Goal: Task Accomplishment & Management: Use online tool/utility

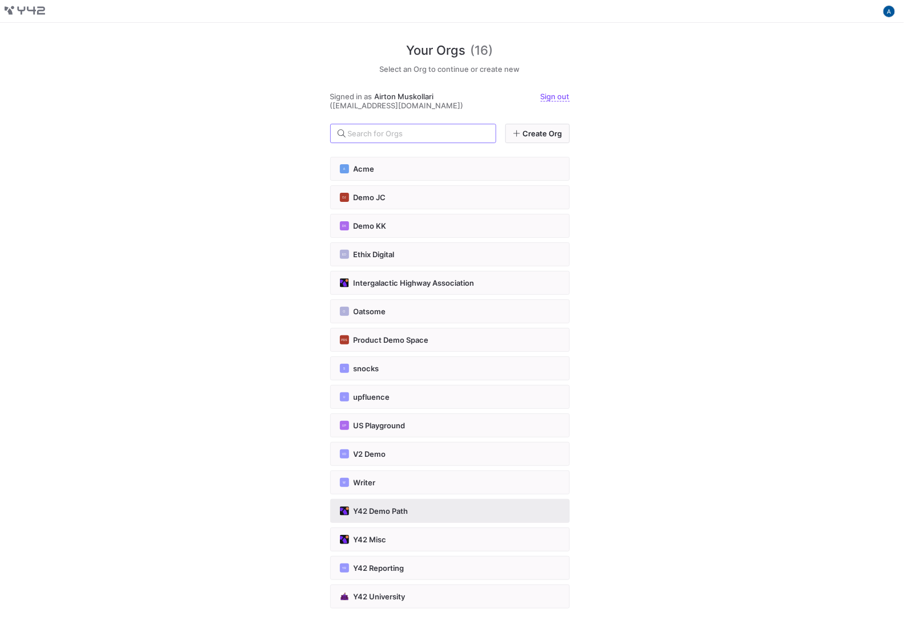
click at [404, 516] on button "Y42 Demo Path" at bounding box center [450, 511] width 240 height 24
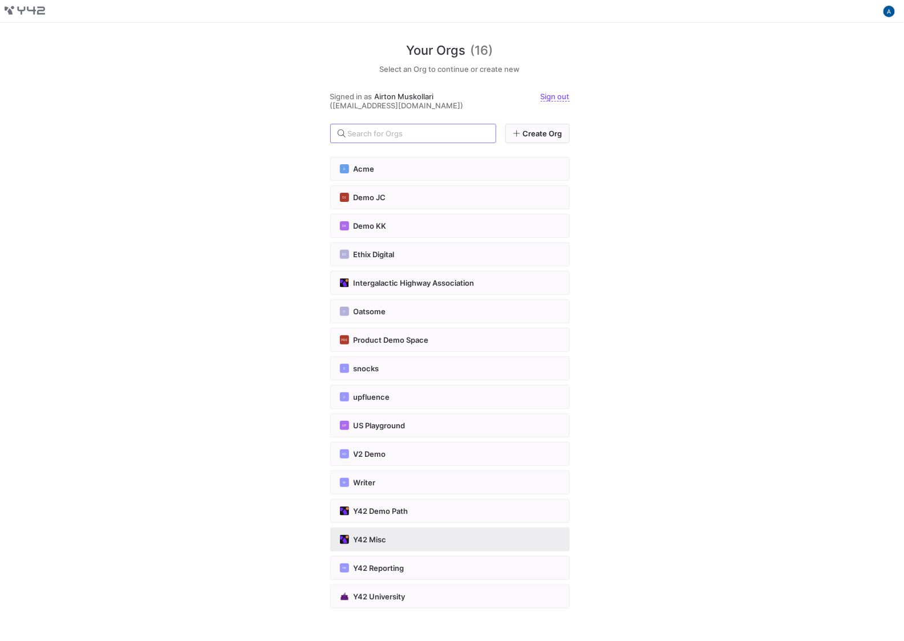
click at [396, 532] on button "Y42 Misc" at bounding box center [450, 540] width 240 height 24
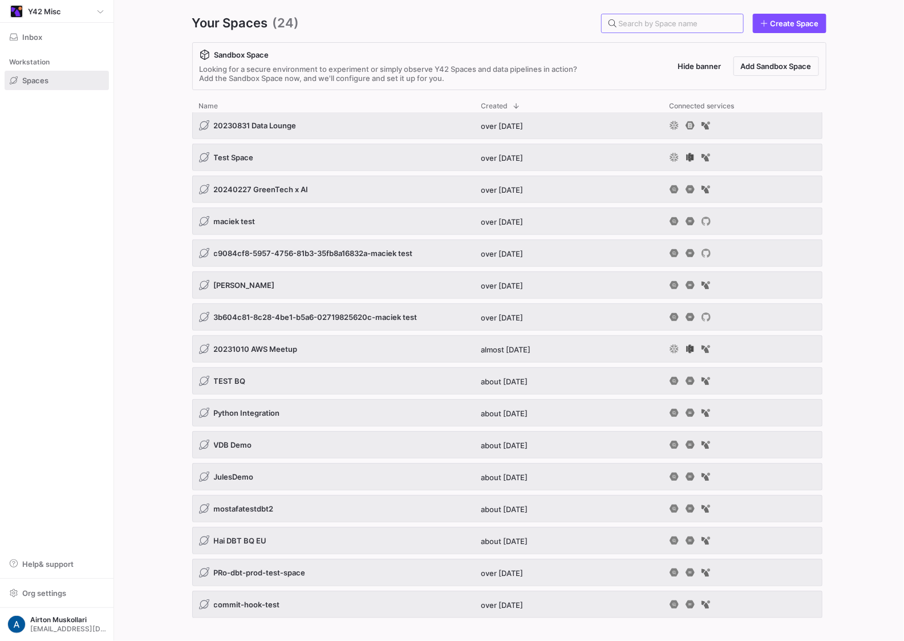
scroll to position [257, 0]
click at [705, 19] on input "text" at bounding box center [676, 23] width 115 height 9
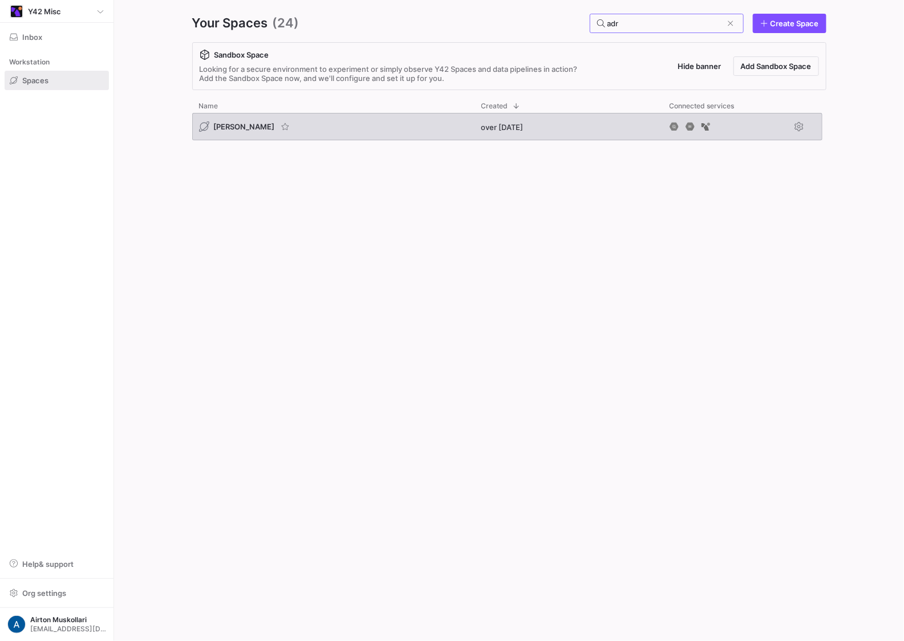
type input "adr"
click at [227, 125] on span "[PERSON_NAME]" at bounding box center [244, 126] width 61 height 9
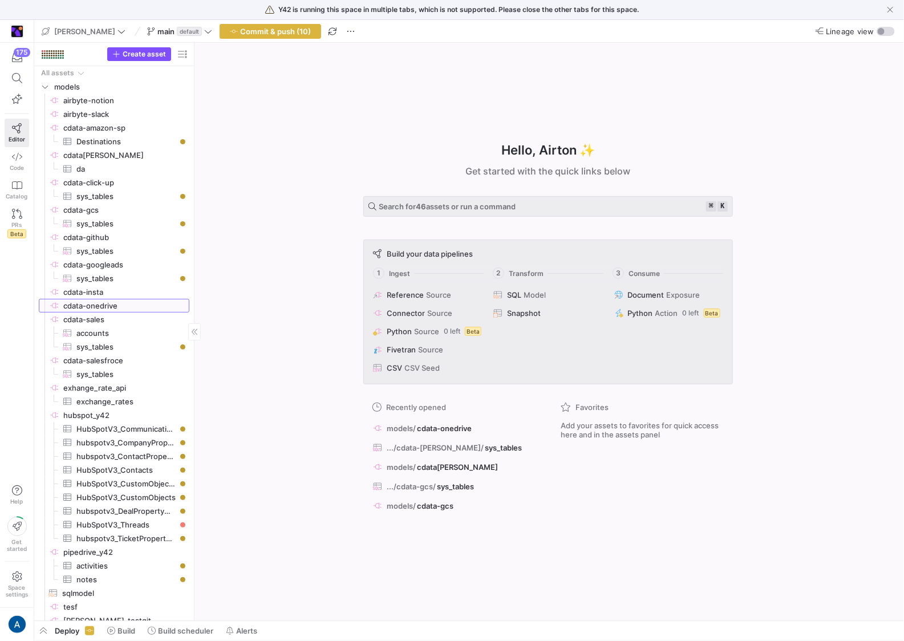
click at [115, 305] on span "cdata-onedrive​​​​​​​​" at bounding box center [125, 306] width 124 height 13
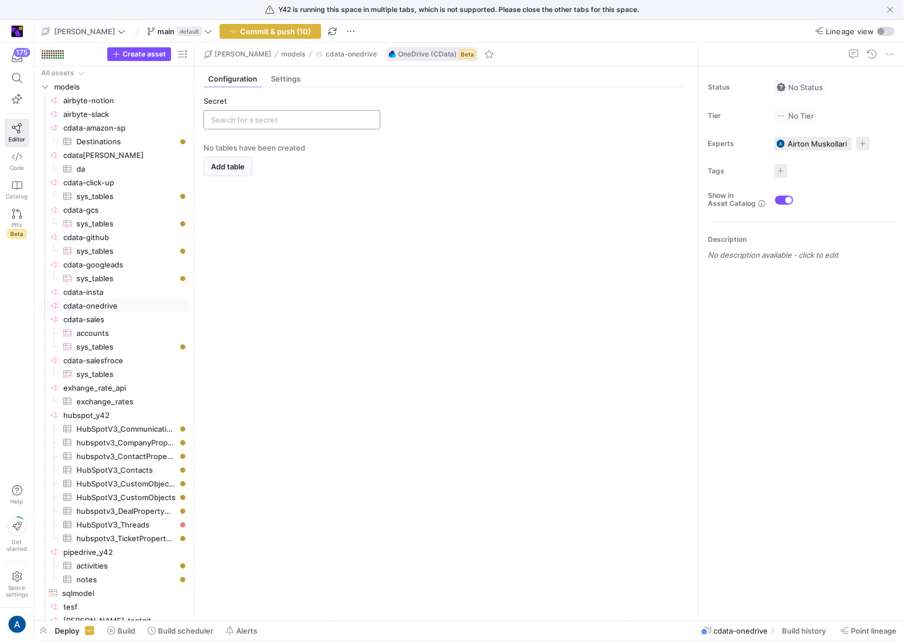
click at [254, 120] on input "text" at bounding box center [292, 119] width 162 height 9
click at [357, 160] on span "Add new" at bounding box center [352, 164] width 31 height 9
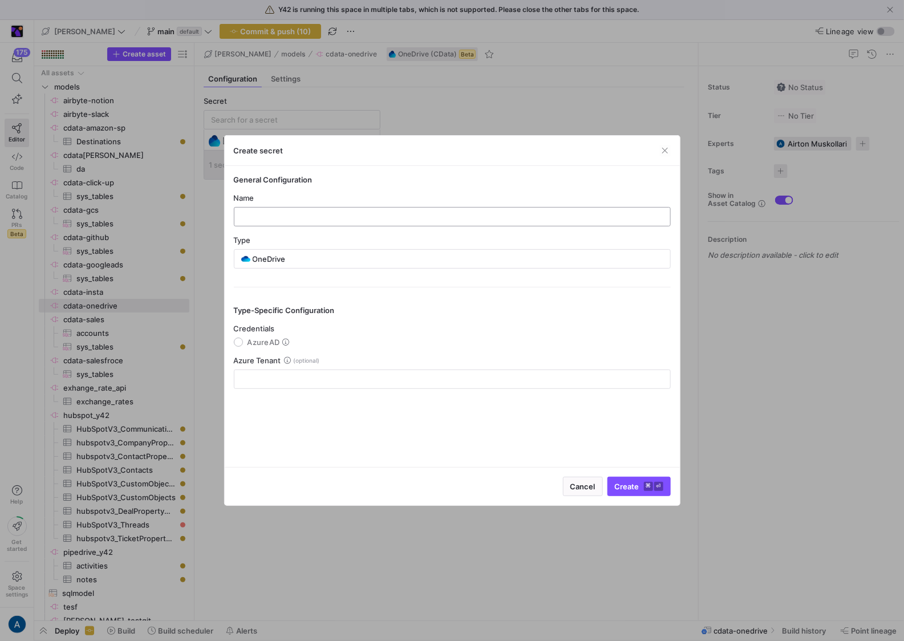
click at [315, 218] on input "text" at bounding box center [453, 216] width 418 height 9
type input "[PERSON_NAME]-onedrive-2"
click at [245, 333] on mat-radio-group "Credentials AzureAD" at bounding box center [452, 335] width 437 height 23
click at [246, 341] on label "AzureAD" at bounding box center [266, 342] width 47 height 9
click at [243, 341] on input "AzureAD" at bounding box center [238, 342] width 9 height 9
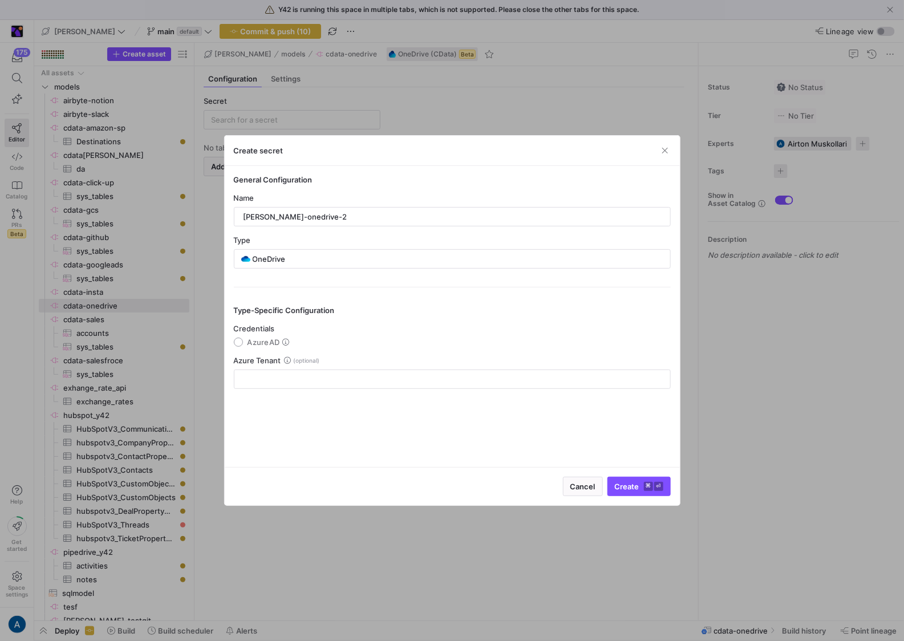
radio input "true"
click at [595, 482] on span "Authorize with OneDrive" at bounding box center [586, 486] width 87 height 9
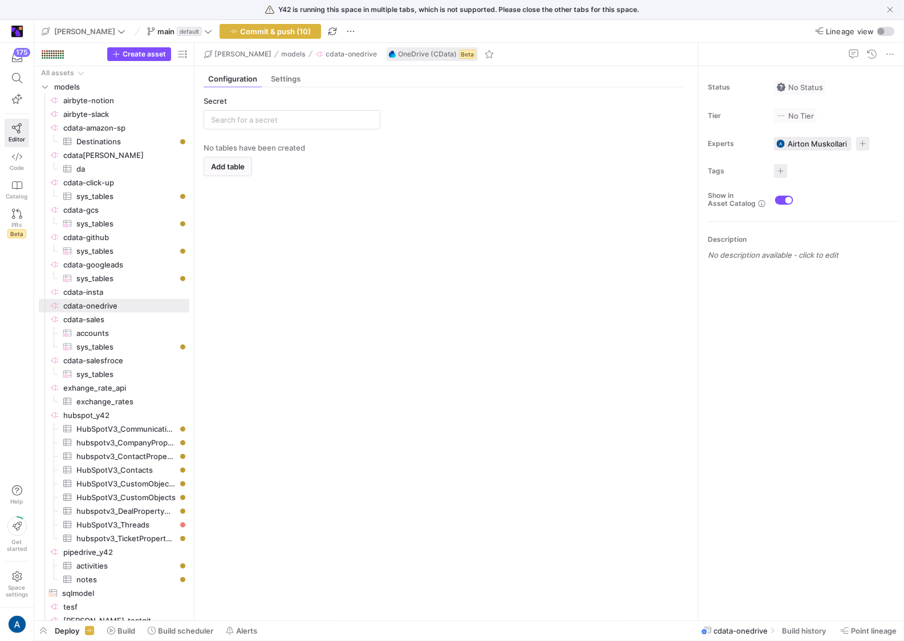
type input "[PERSON_NAME]-onedrive-2"
click at [227, 165] on span "Add table" at bounding box center [228, 166] width 34 height 9
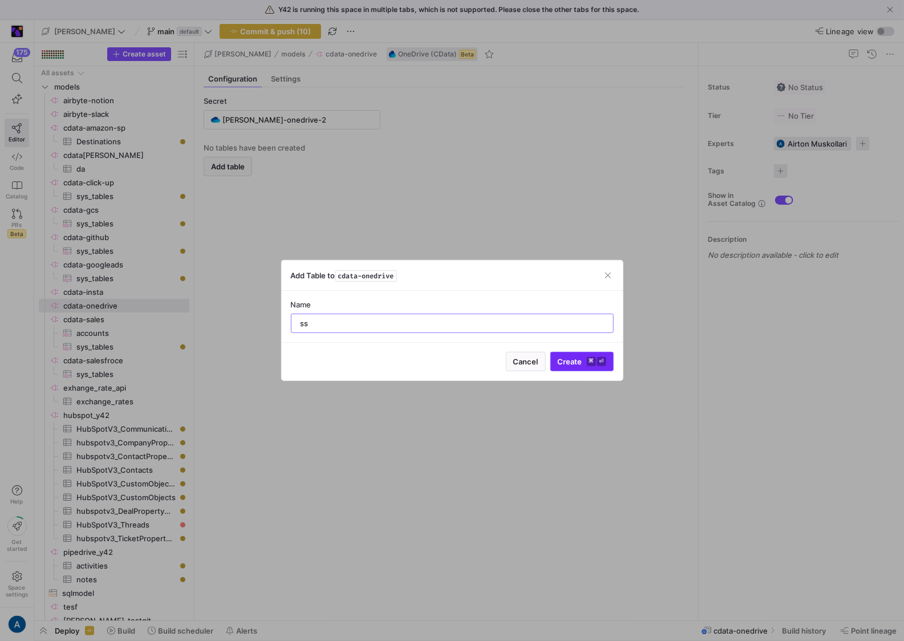
type input "ss"
click at [555, 355] on span "submit" at bounding box center [582, 362] width 62 height 18
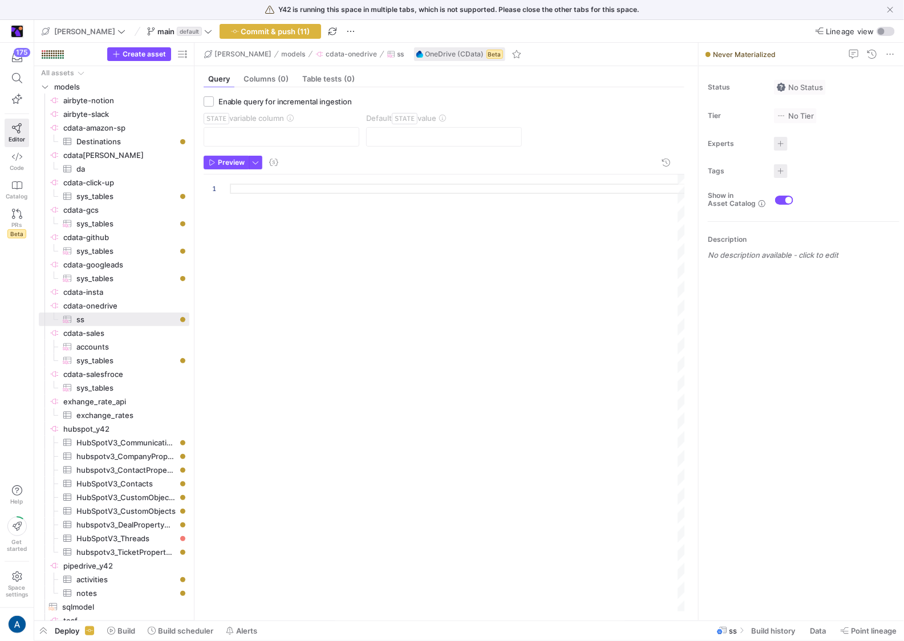
click at [317, 179] on div at bounding box center [458, 393] width 456 height 437
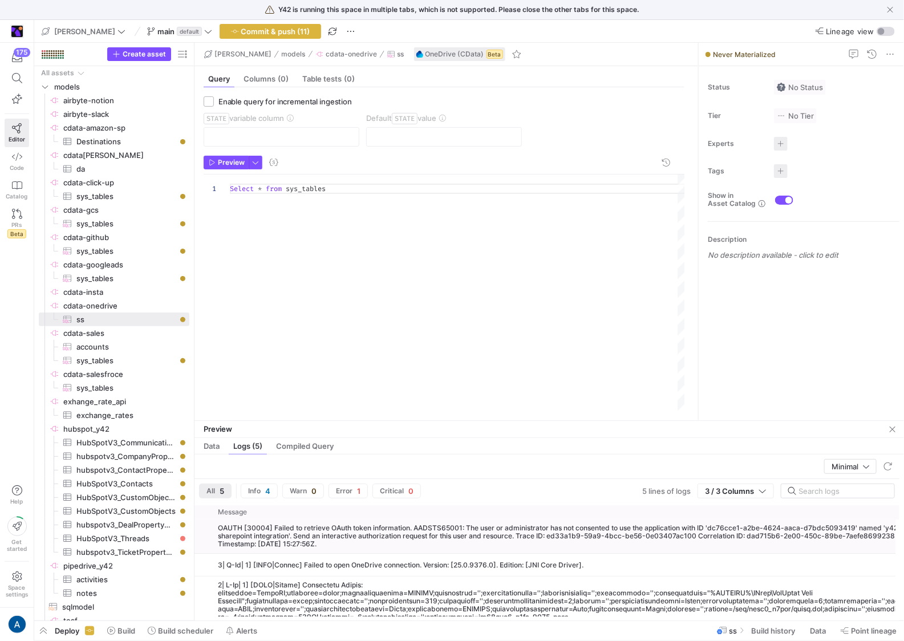
scroll to position [0, 129]
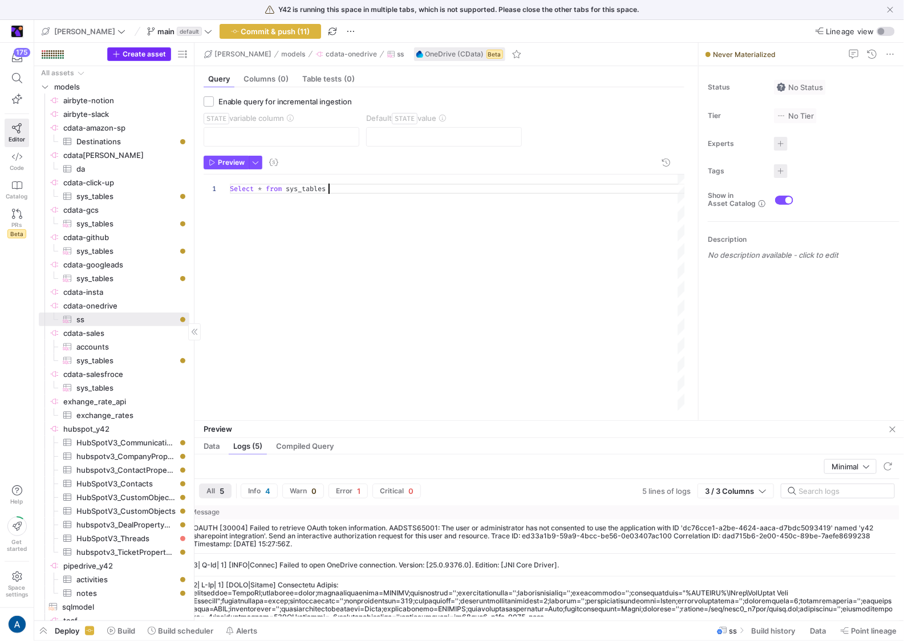
type textarea "Select * from sys_tables"
click at [143, 57] on span "Create asset" at bounding box center [144, 54] width 43 height 8
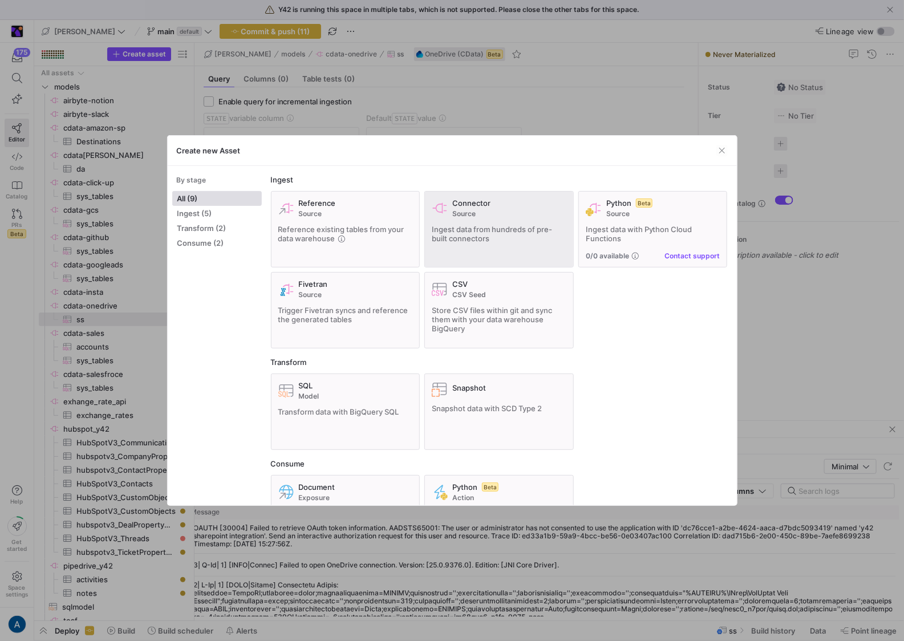
click at [516, 242] on div "Ingest data from hundreds of pre-built connectors" at bounding box center [499, 234] width 135 height 18
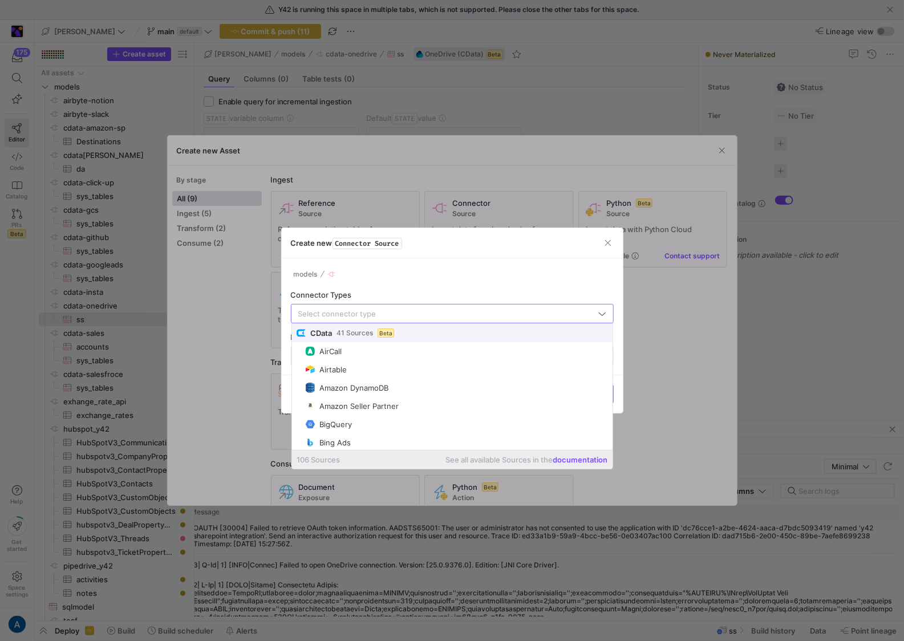
type input "a"
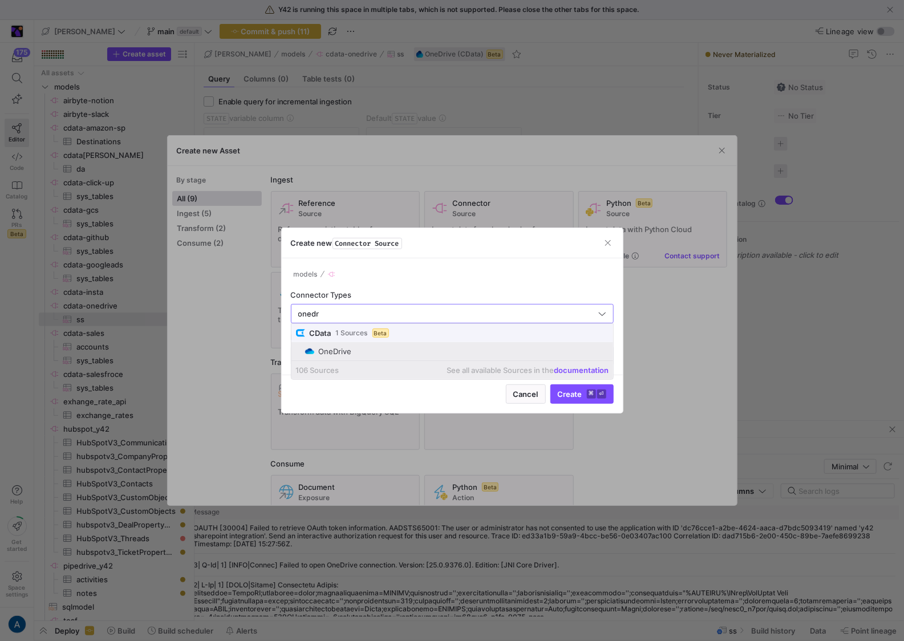
click at [403, 345] on mat-option "OneDrive" at bounding box center [453, 351] width 322 height 18
type input "OneDrive"
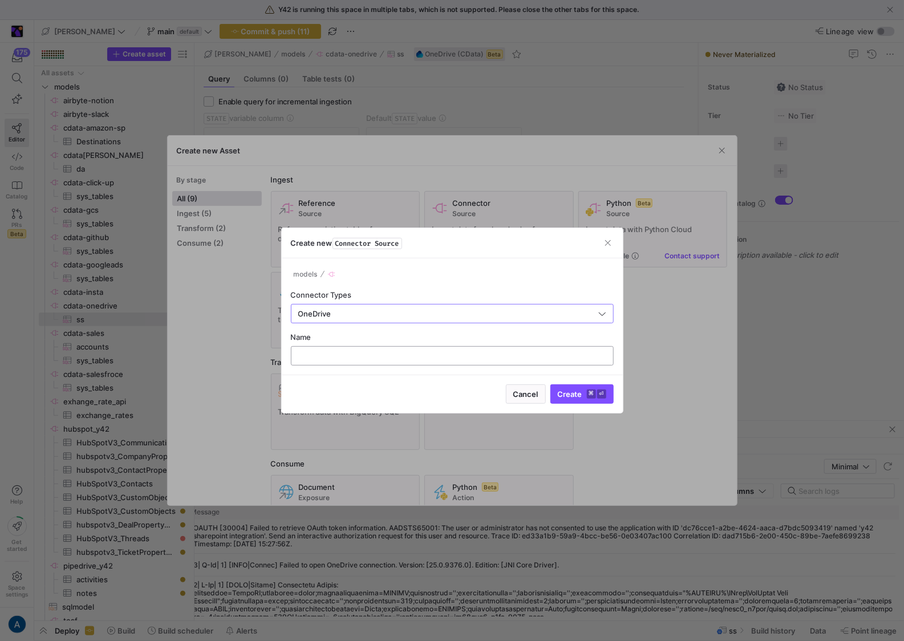
click at [395, 355] on input "text" at bounding box center [452, 355] width 303 height 9
type input "onedrive"
click at [551, 385] on button "Create ⌘ ⏎" at bounding box center [582, 394] width 63 height 19
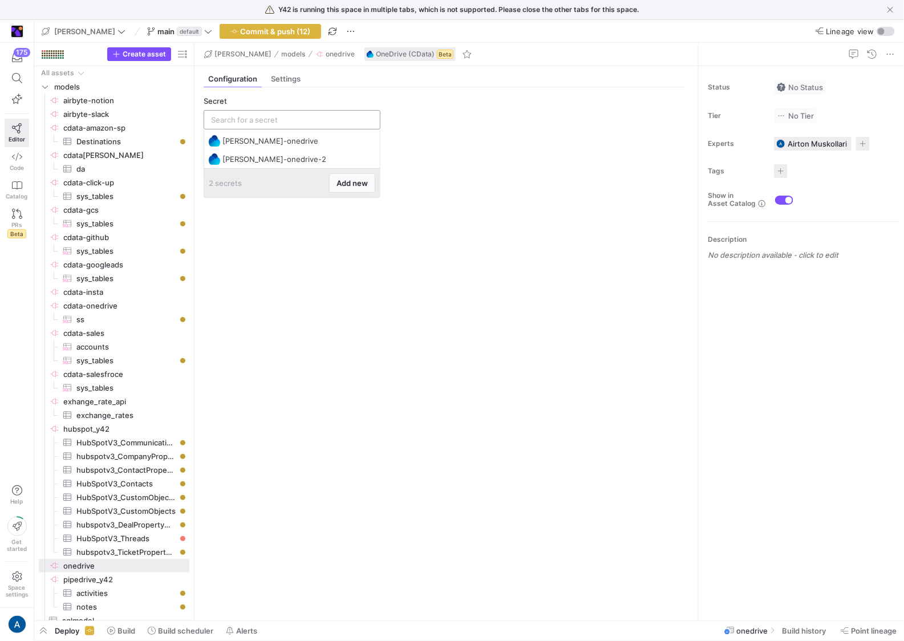
click at [281, 118] on input "text" at bounding box center [292, 119] width 162 height 9
click at [359, 183] on span "Add new" at bounding box center [352, 183] width 31 height 9
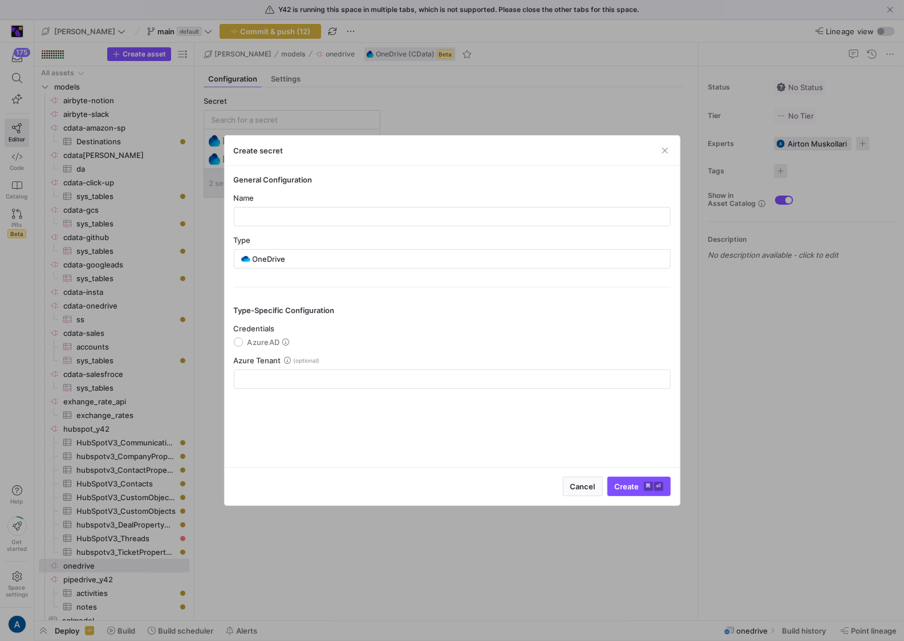
click at [314, 205] on div "Name" at bounding box center [452, 209] width 437 height 33
click at [313, 215] on input "text" at bounding box center [453, 216] width 418 height 9
type input "cdata-onedrive"
click at [244, 347] on y42-json-schema-form-fields "Credentials AzureAD Azure Tenant" at bounding box center [452, 356] width 437 height 65
click at [245, 343] on label "AzureAD" at bounding box center [266, 342] width 47 height 9
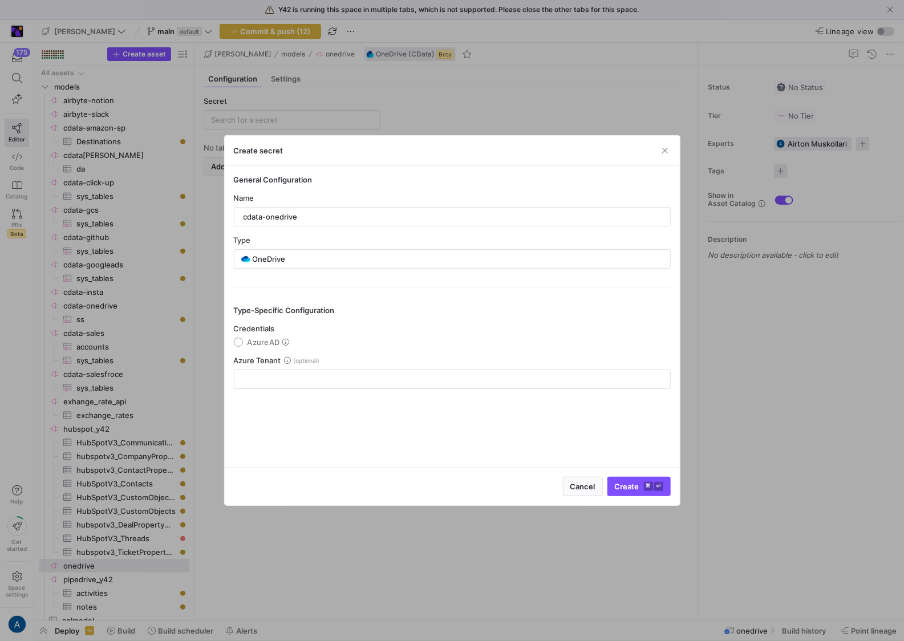
click at [243, 343] on input "AzureAD" at bounding box center [238, 342] width 9 height 9
radio input "true"
click at [613, 481] on button "Authorize with OneDrive ⌘ ⏎" at bounding box center [603, 486] width 136 height 19
type input "cdata-onedrive"
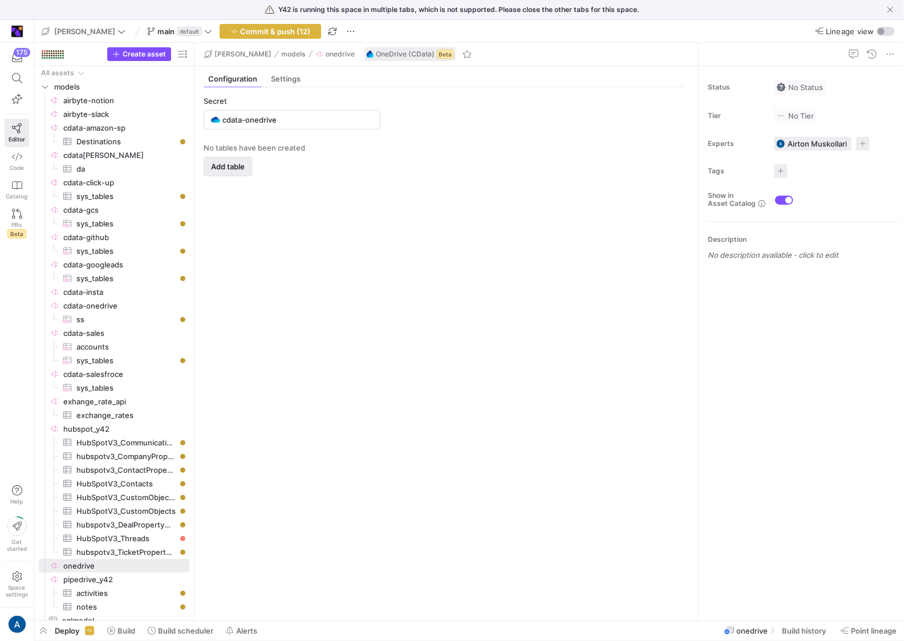
click at [231, 169] on span "Add table" at bounding box center [228, 166] width 34 height 9
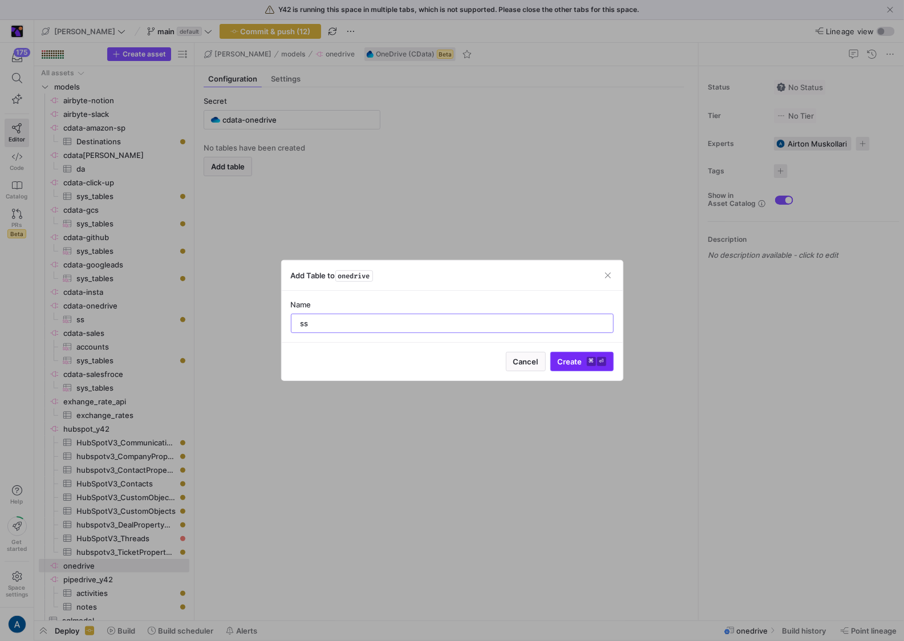
type input "ss"
click at [597, 365] on kbd "⏎" at bounding box center [601, 361] width 9 height 9
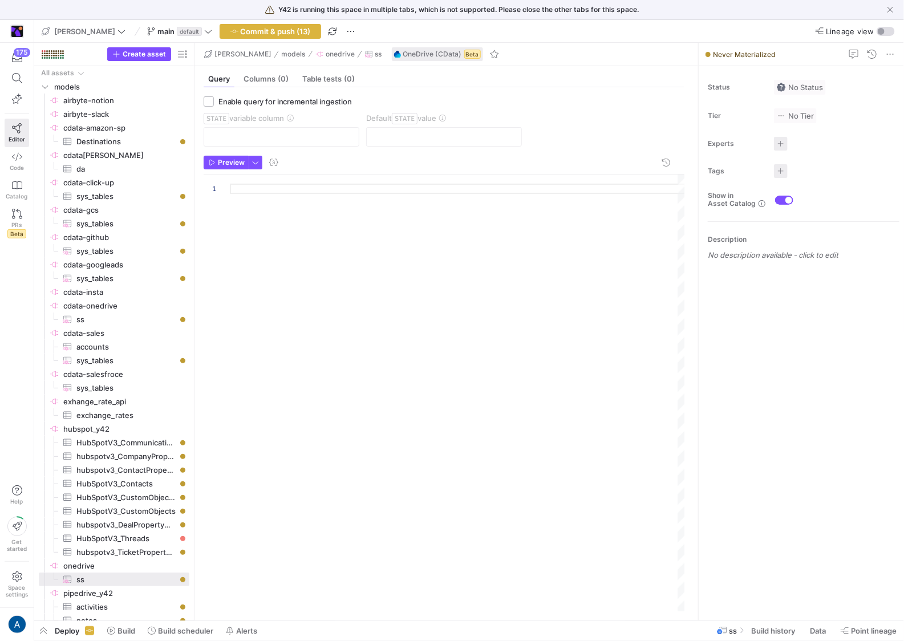
click at [301, 195] on div at bounding box center [458, 393] width 456 height 437
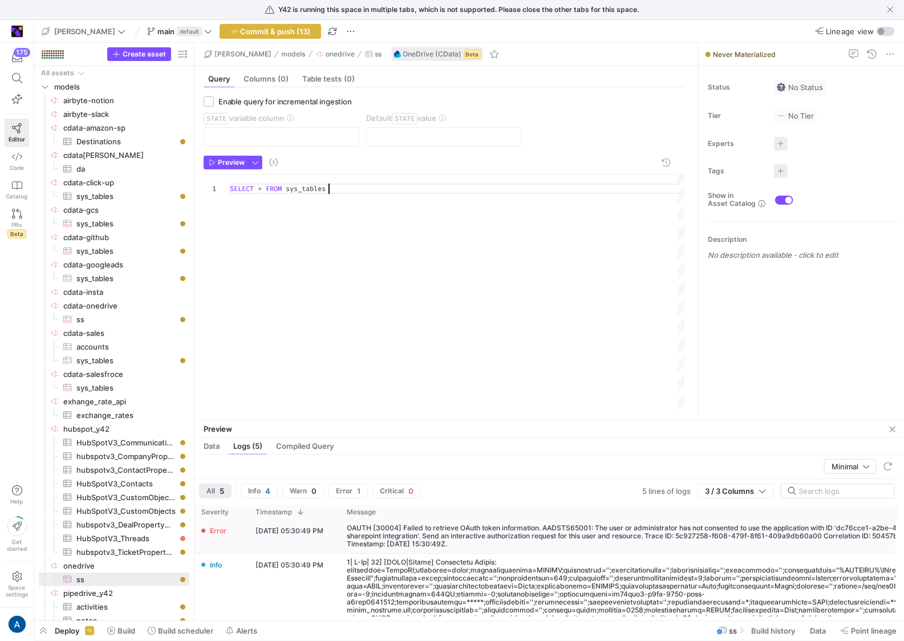
type textarea "SELECT * FROM sys_tables"
click at [472, 548] on div "OAUTH [30004] Failed to retrieve OAuth token information. AADSTS65001: The user…" at bounding box center [696, 537] width 713 height 34
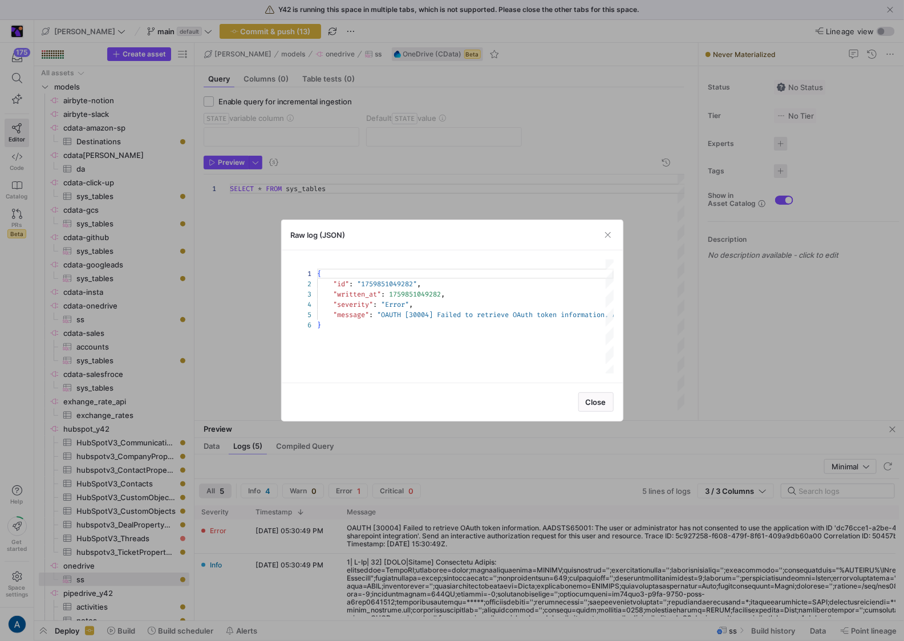
scroll to position [41, 0]
click at [183, 258] on div at bounding box center [452, 320] width 904 height 641
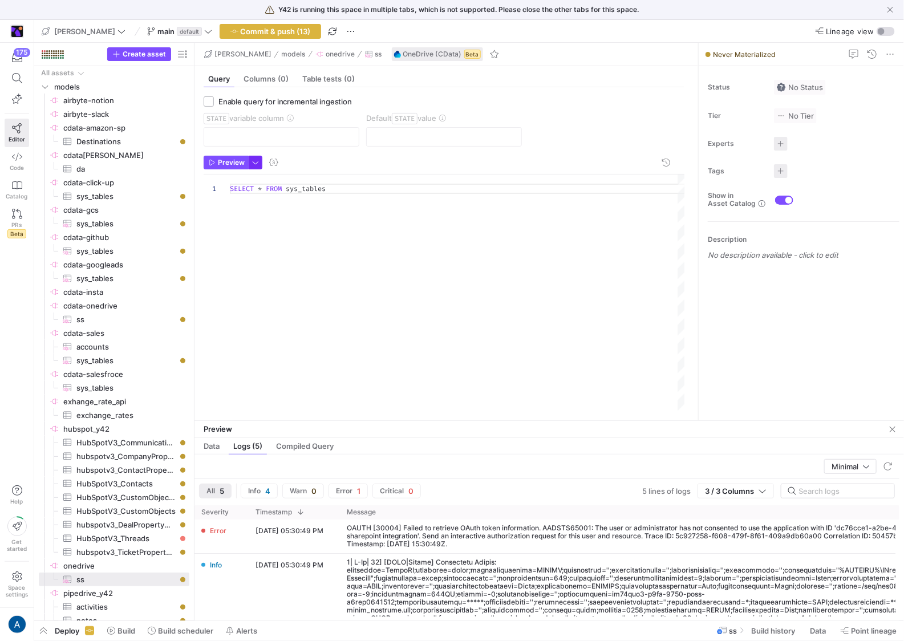
click at [250, 160] on span "button" at bounding box center [255, 162] width 13 height 13
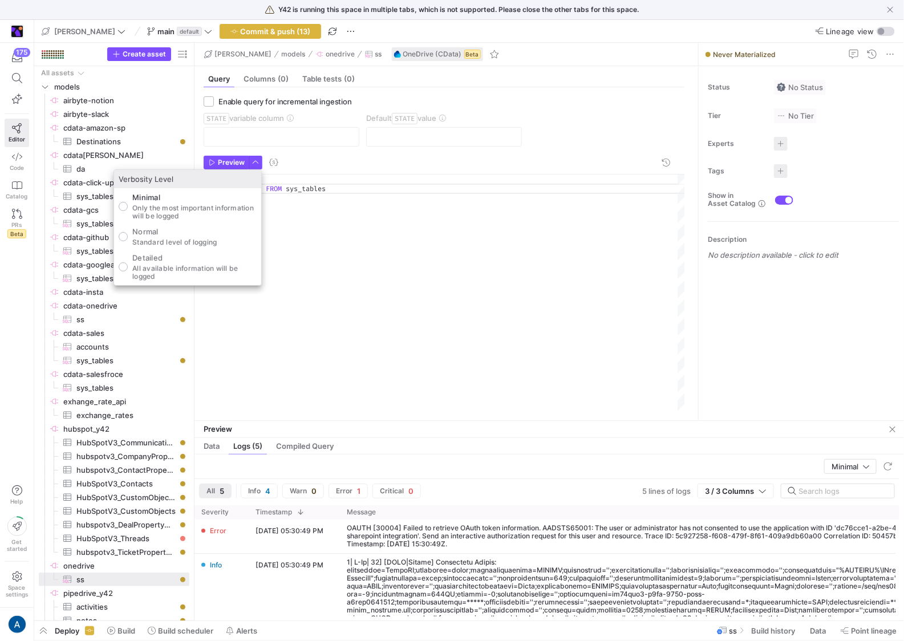
click at [234, 265] on p "All available information will be logged" at bounding box center [194, 273] width 124 height 16
click at [128, 265] on input "Detailed All available information will be logged" at bounding box center [123, 266] width 9 height 9
radio input "true"
click at [350, 249] on div at bounding box center [452, 320] width 904 height 641
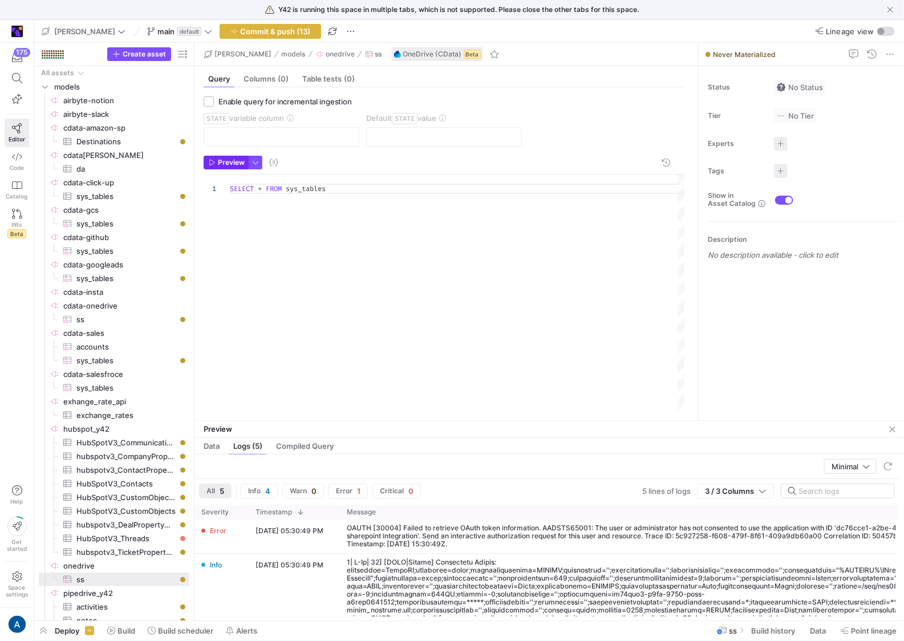
click at [244, 159] on span "button" at bounding box center [226, 162] width 44 height 13
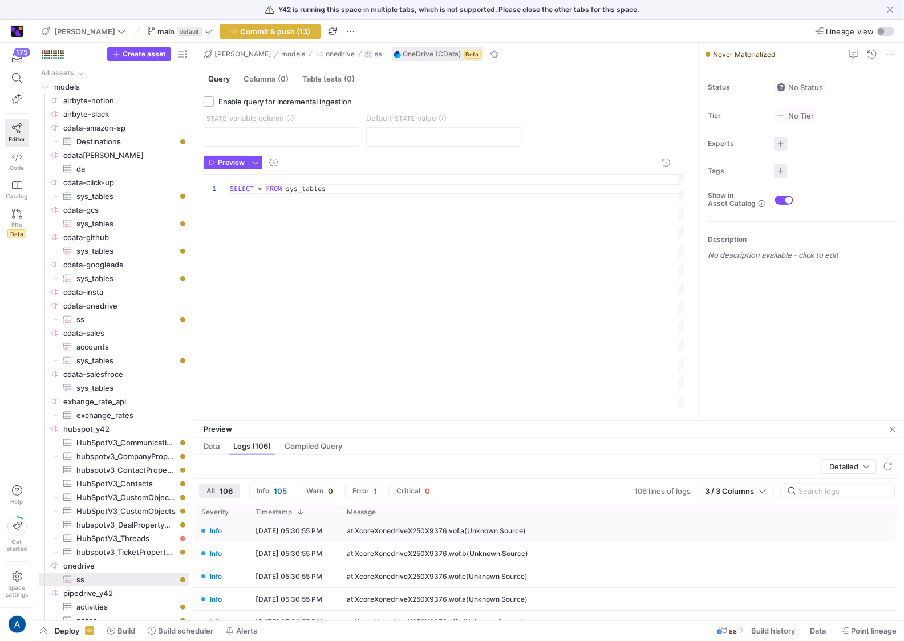
scroll to position [372, 0]
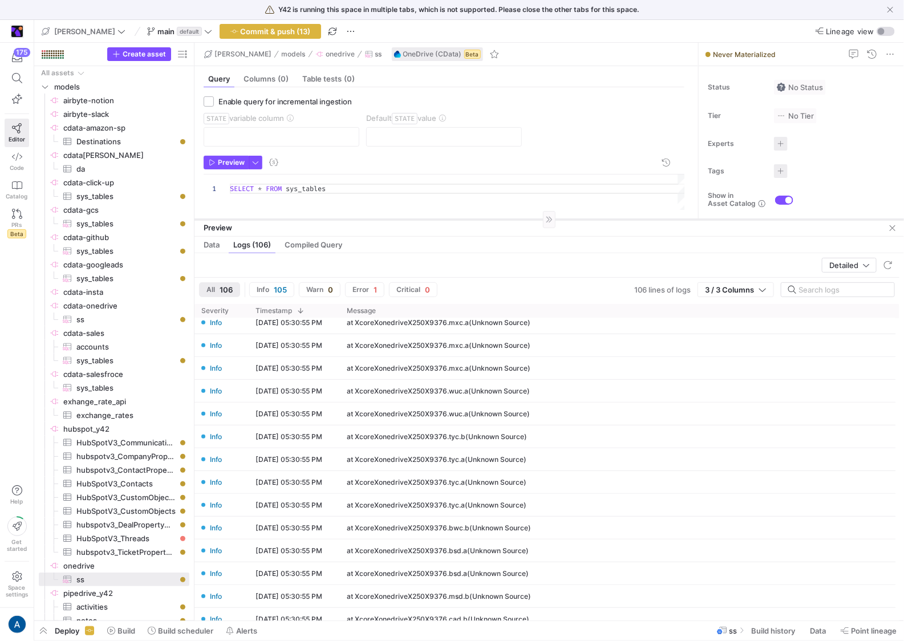
drag, startPoint x: 416, startPoint y: 420, endPoint x: 359, endPoint y: 158, distance: 268.0
click at [359, 219] on div at bounding box center [550, 219] width 710 height 1
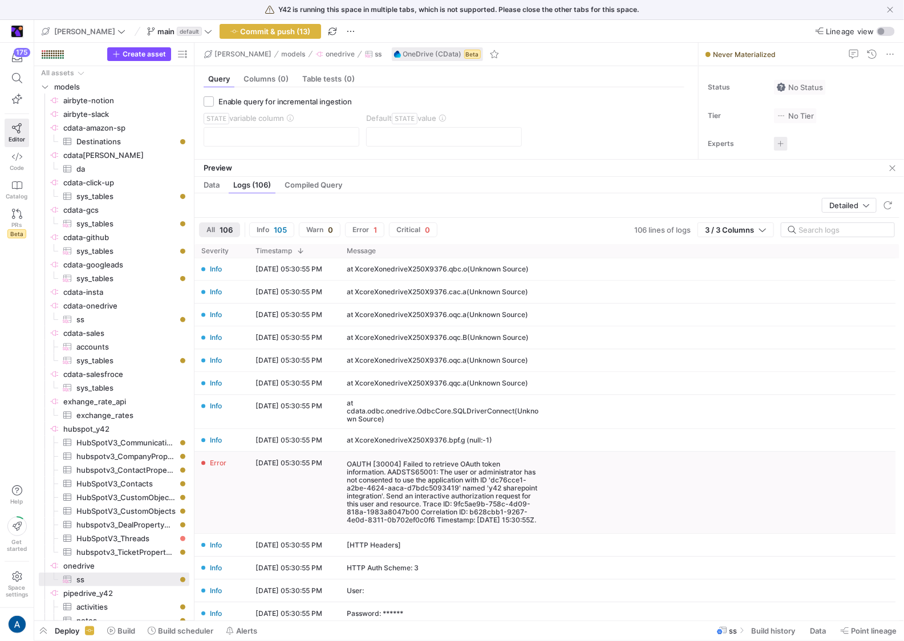
scroll to position [1231, 0]
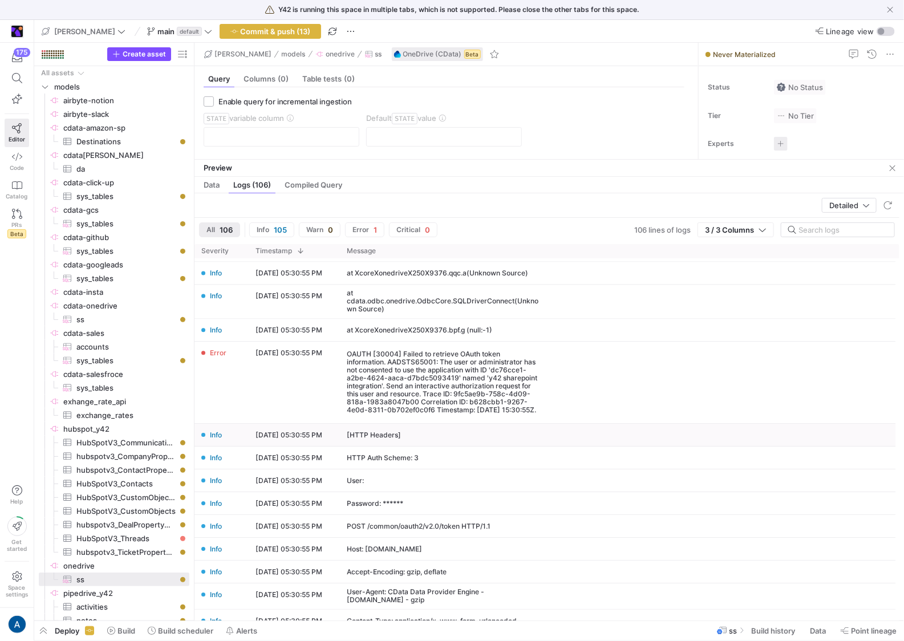
click at [403, 400] on div "OAUTH [30004] Failed to retrieve OAuth token information. AADSTS65001: The user…" at bounding box center [443, 383] width 192 height 64
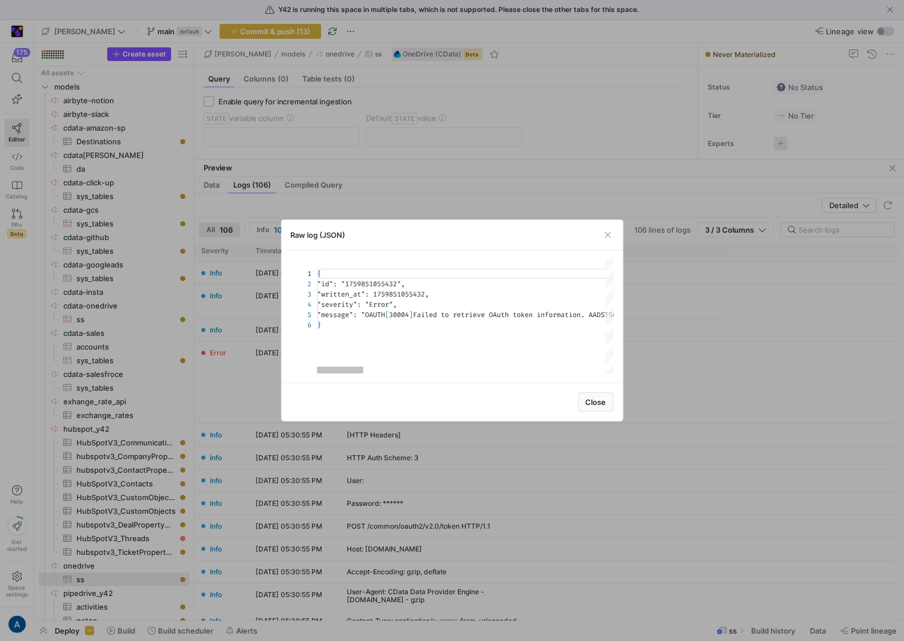
type textarea "{ "id": "1759851055432", "written_at": 1759851055432, "severity": "Error", "mes…"
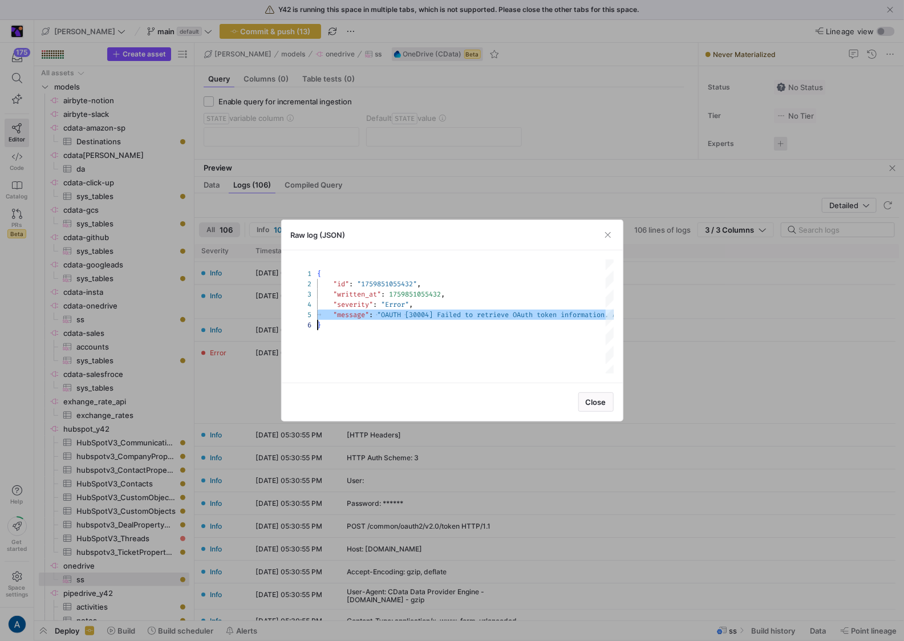
click at [330, 129] on div at bounding box center [452, 320] width 904 height 641
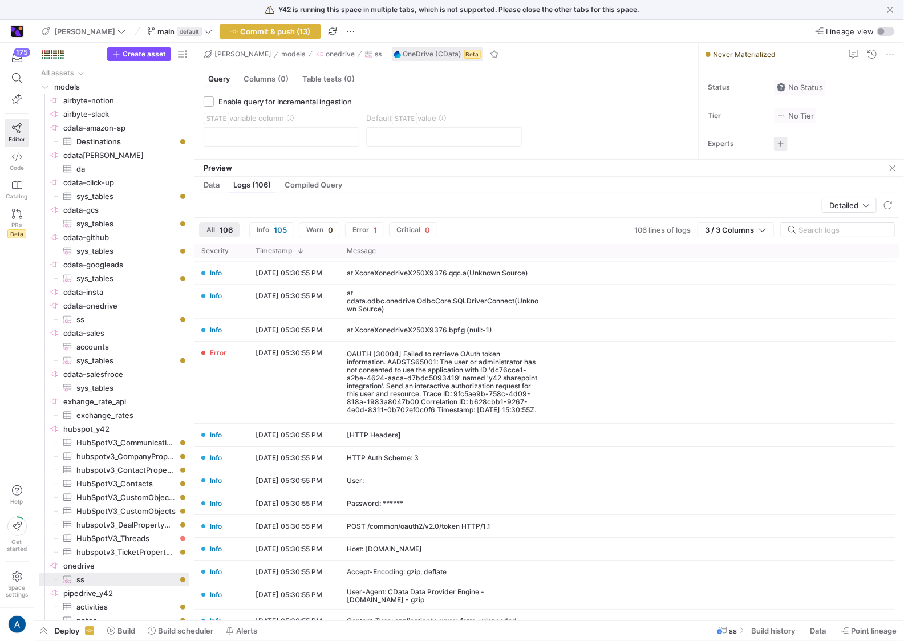
click at [403, 53] on span "OneDrive (CData)" at bounding box center [432, 54] width 59 height 8
click at [152, 49] on span "button" at bounding box center [139, 54] width 63 height 13
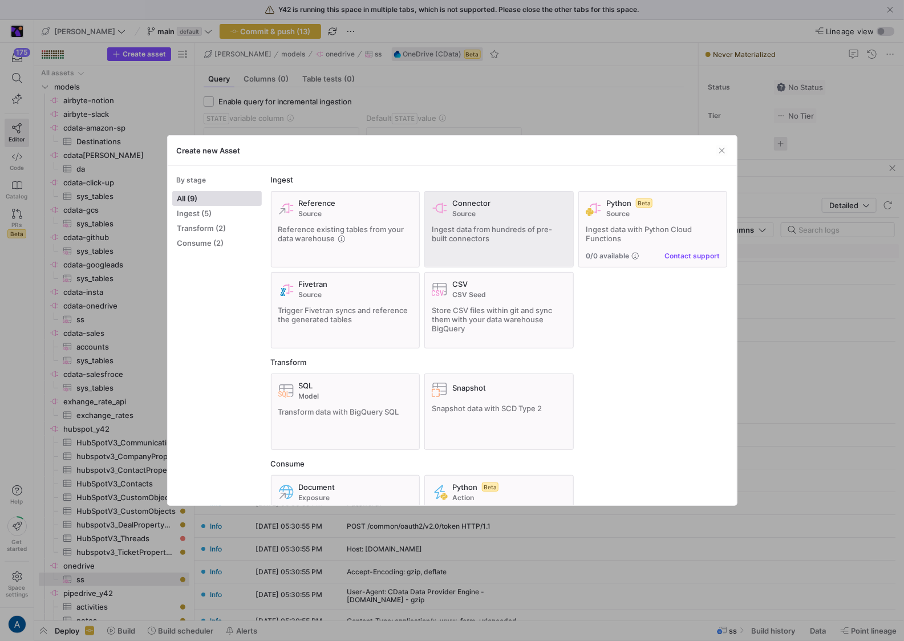
click at [458, 215] on span "Source" at bounding box center [509, 214] width 114 height 8
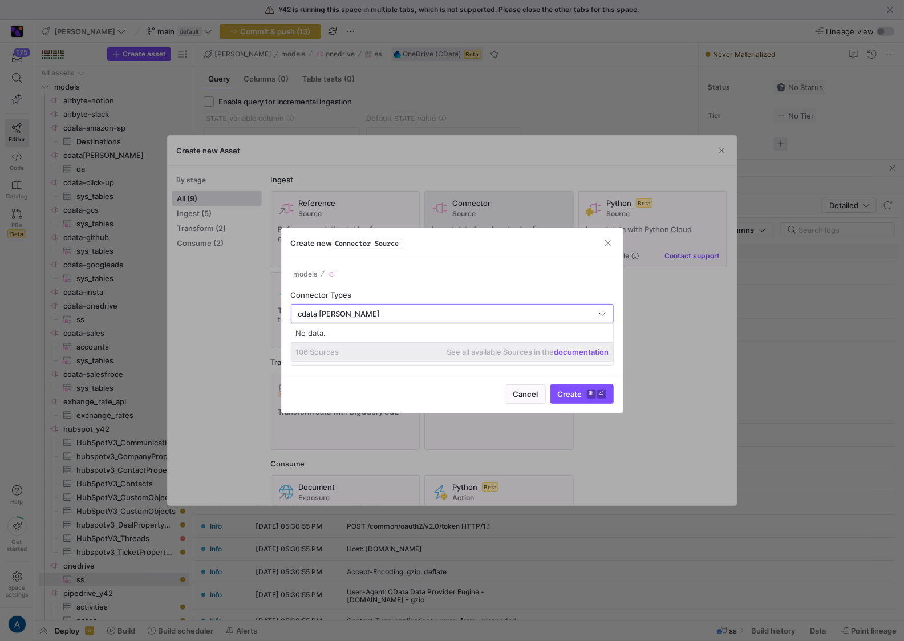
type input "cdata [PERSON_NAME]"
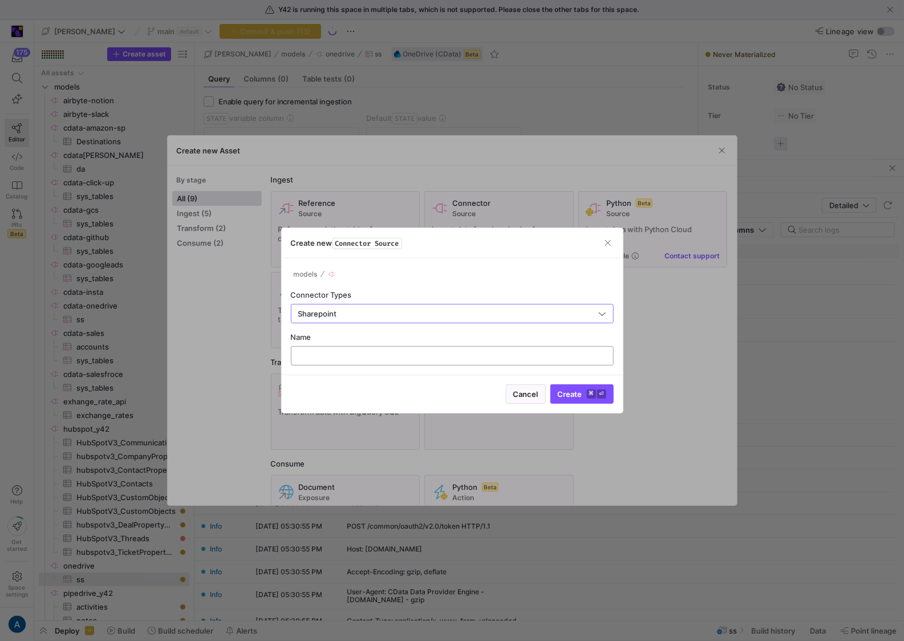
type input "Sharepoint"
click at [392, 348] on div at bounding box center [452, 356] width 303 height 18
click at [396, 357] on input "Airton Muskollari" at bounding box center [452, 355] width 303 height 9
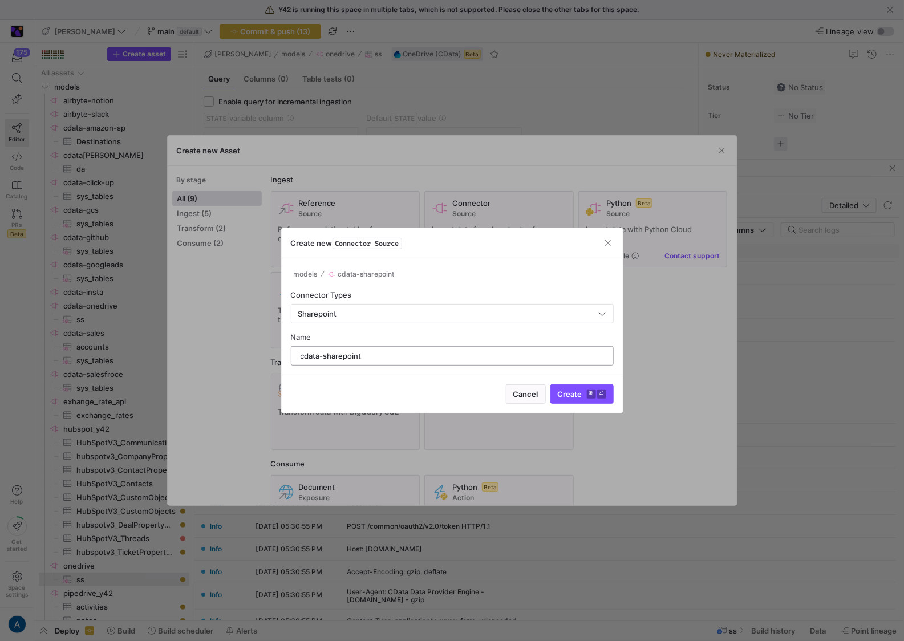
type input "cdata-sharepoint"
click at [551, 385] on button "Create ⌘ ⏎" at bounding box center [582, 394] width 63 height 19
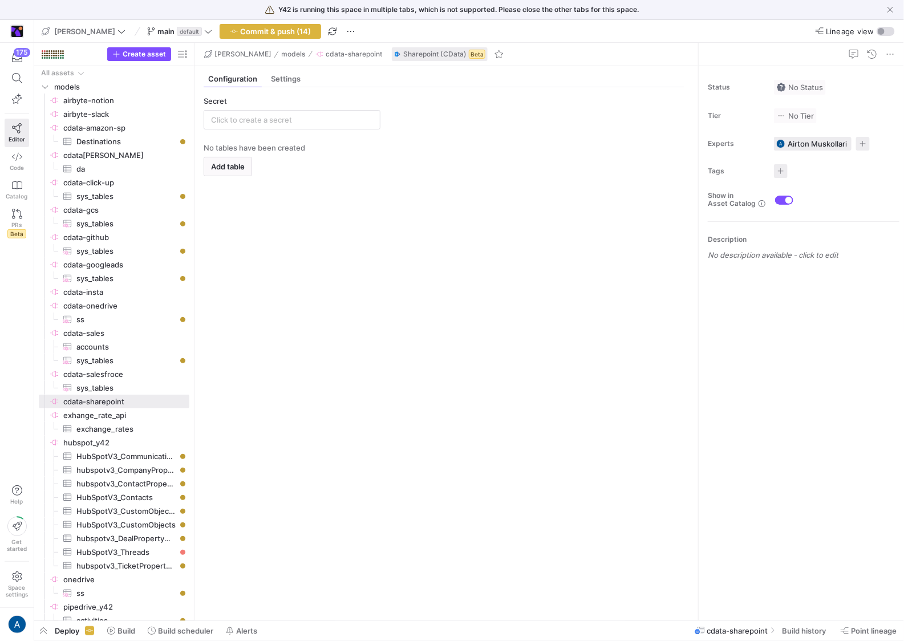
click at [295, 131] on y42-source-config-entity-configuration-tables-view "Secret No tables have been created Add table" at bounding box center [444, 353] width 481 height 515
click at [301, 123] on input "text" at bounding box center [292, 119] width 162 height 9
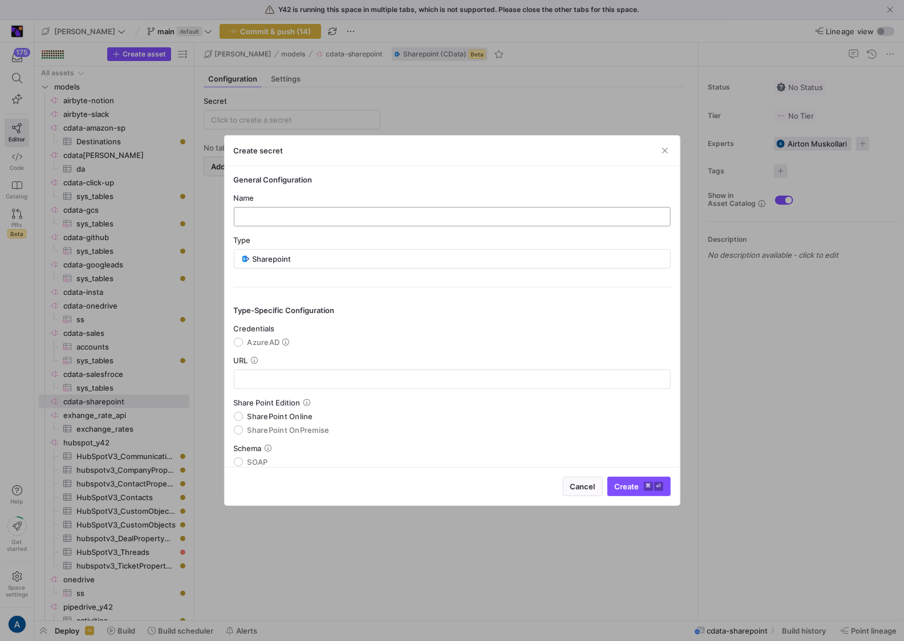
click at [324, 208] on div at bounding box center [453, 217] width 418 height 18
click at [326, 214] on input "text" at bounding box center [453, 216] width 418 height 9
type input "cdata-sharepoint"
click at [314, 381] on input "text" at bounding box center [453, 379] width 418 height 9
click at [241, 343] on input "AzureAD" at bounding box center [238, 342] width 9 height 9
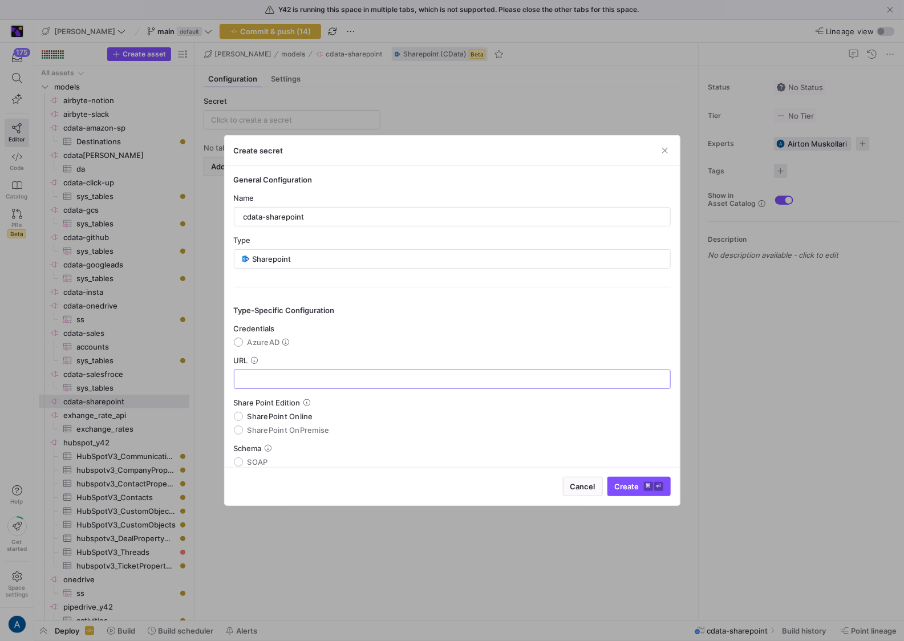
radio input "true"
click at [262, 385] on div at bounding box center [453, 379] width 418 height 18
click at [267, 379] on input "text" at bounding box center [453, 379] width 418 height 9
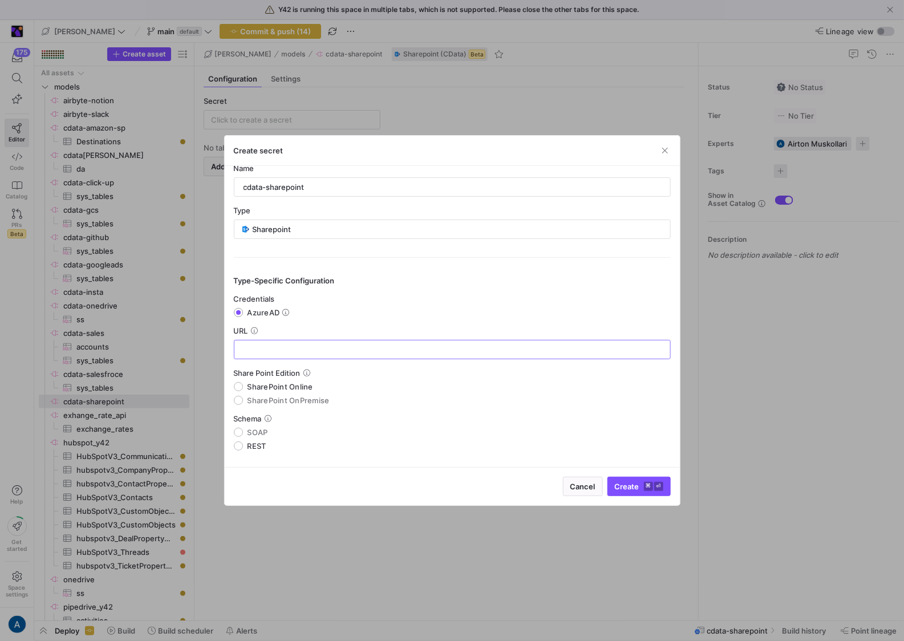
scroll to position [30, 0]
click at [266, 347] on input "text" at bounding box center [453, 349] width 418 height 9
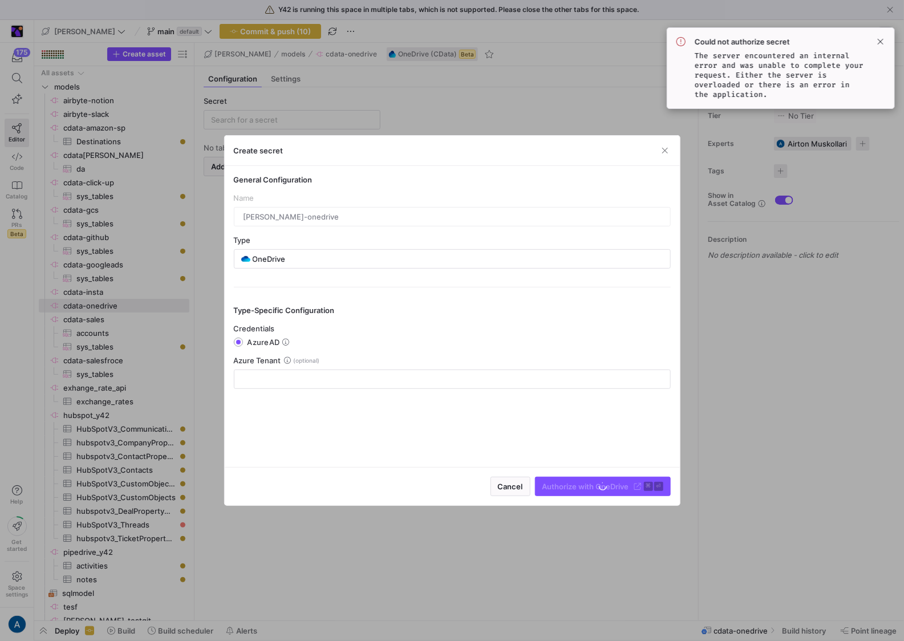
click at [674, 149] on div "Create secret" at bounding box center [452, 151] width 455 height 30
click at [670, 150] on span "button" at bounding box center [664, 150] width 11 height 11
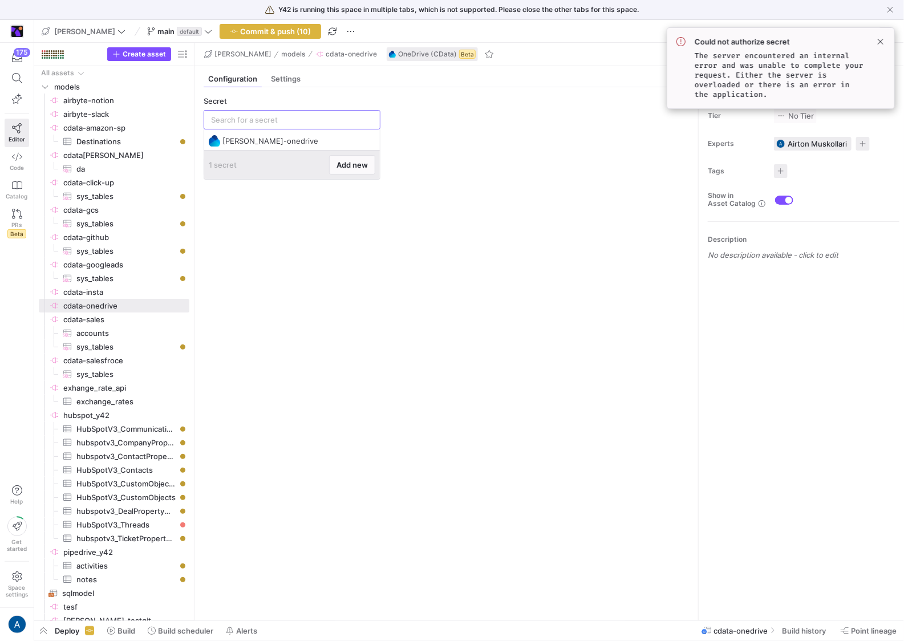
click at [398, 233] on y42-empty-state "No tables have been created Add table" at bounding box center [444, 377] width 481 height 468
